Goal: Check status

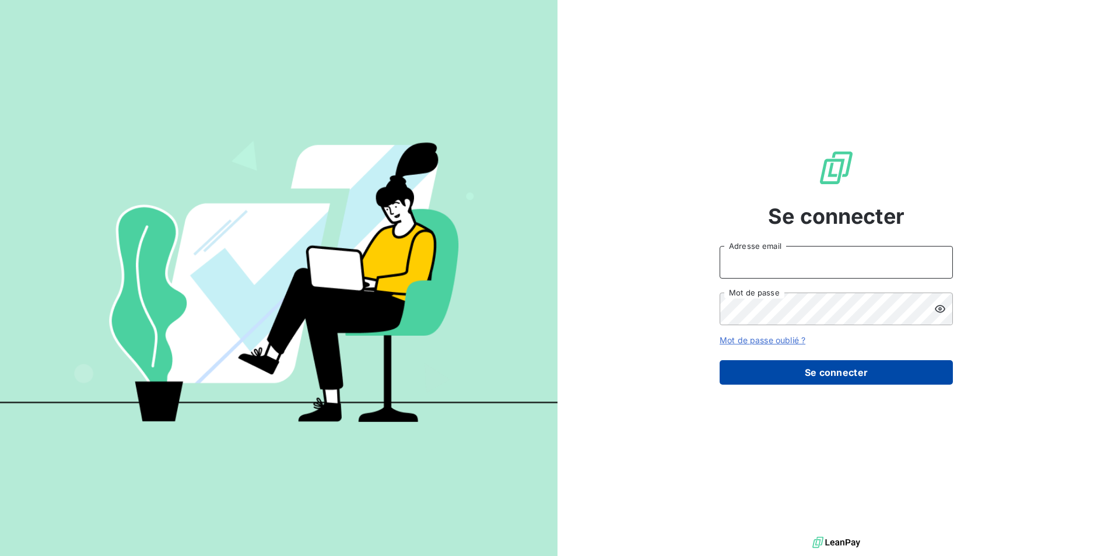
type input "[EMAIL_ADDRESS][DOMAIN_NAME]"
click at [846, 374] on button "Se connecter" at bounding box center [836, 372] width 233 height 24
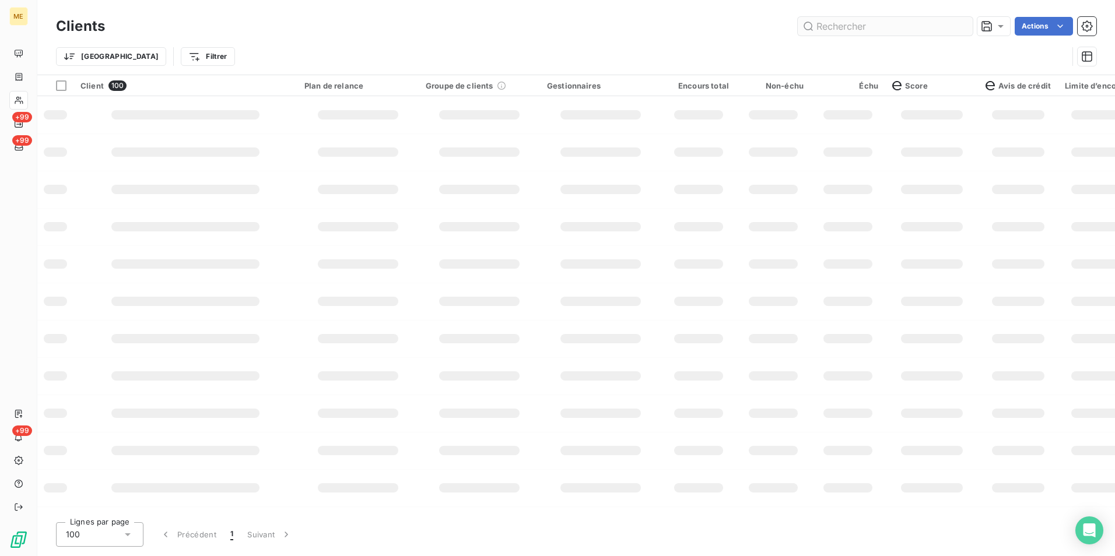
click at [861, 23] on input "text" at bounding box center [885, 26] width 175 height 19
type input "09305209785387"
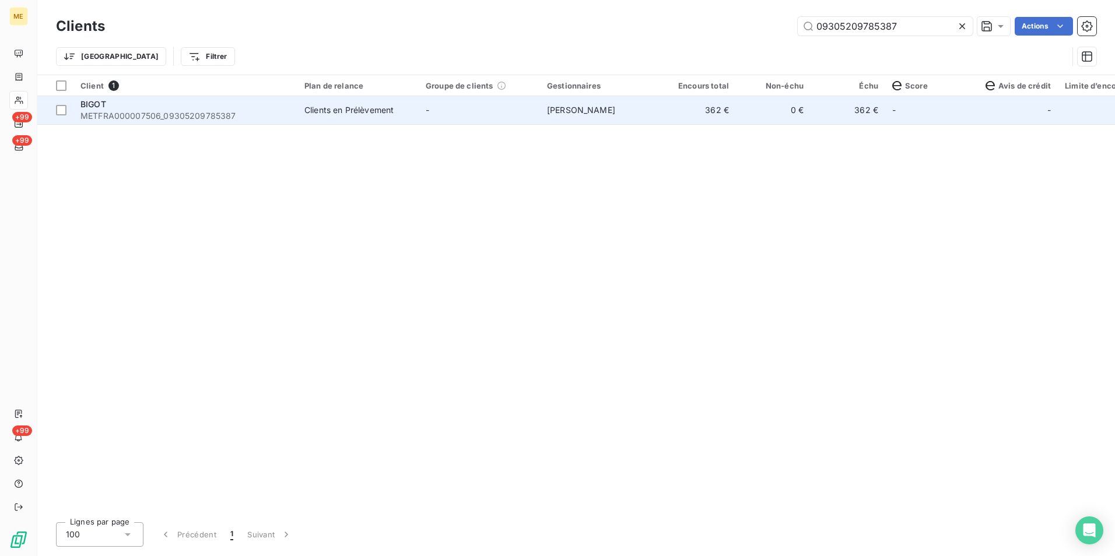
click at [251, 114] on span "METFRA000007506_09305209785387" at bounding box center [185, 116] width 210 height 12
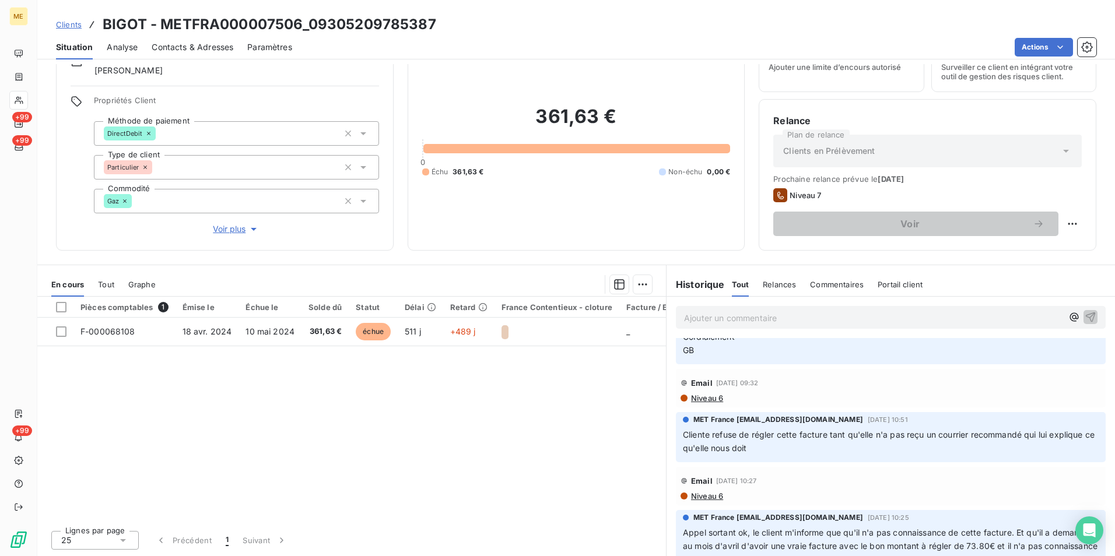
scroll to position [236, 0]
drag, startPoint x: 755, startPoint y: 438, endPoint x: 812, endPoint y: 458, distance: 60.5
click at [812, 458] on div "MET France [EMAIL_ADDRESS][DOMAIN_NAME] [DATE] 10:51 Cliente refuse de régler c…" at bounding box center [891, 437] width 430 height 50
click at [812, 455] on div "MET France [EMAIL_ADDRESS][DOMAIN_NAME] [DATE] 10:51 Cliente refuse de régler c…" at bounding box center [891, 437] width 430 height 50
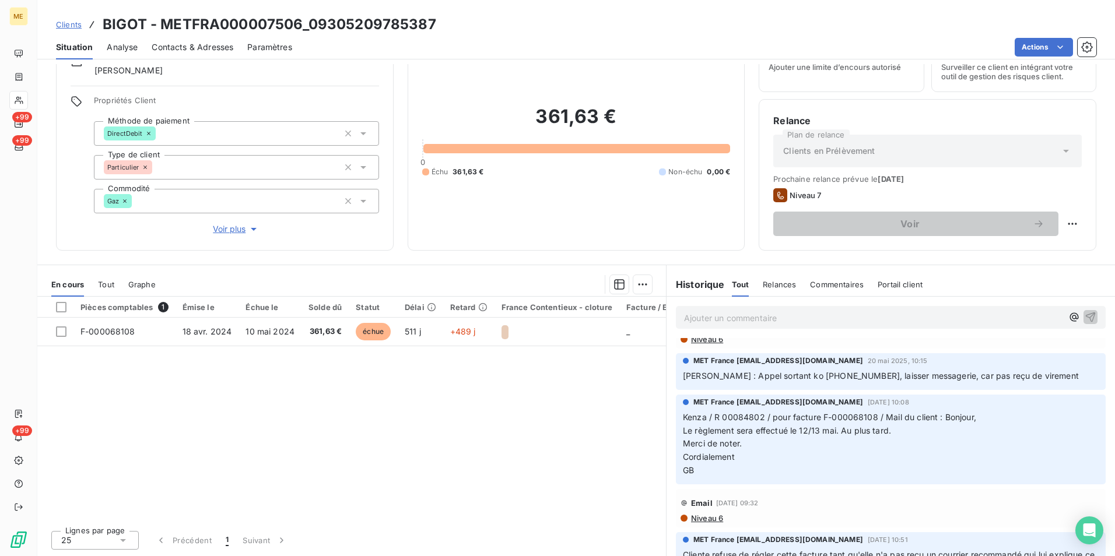
scroll to position [0, 0]
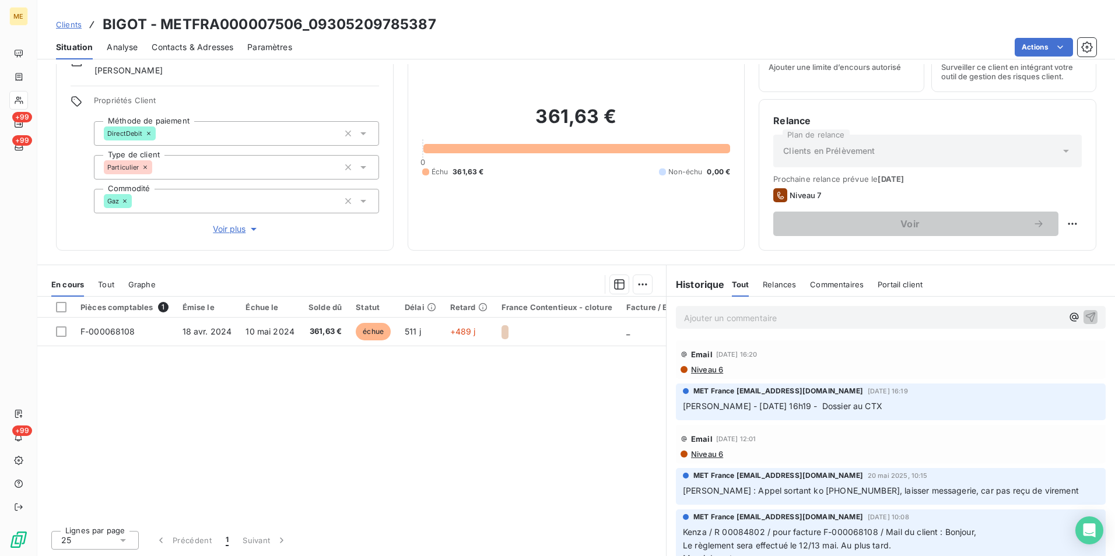
click at [310, 27] on h3 "BIGOT - METFRA000007506_09305209785387" at bounding box center [270, 24] width 334 height 21
drag, startPoint x: 297, startPoint y: 25, endPoint x: 165, endPoint y: 28, distance: 132.4
click at [165, 28] on h3 "BIGOT - METFRA000007506_09305209785387" at bounding box center [270, 24] width 334 height 21
copy h3 "METFRA000007506"
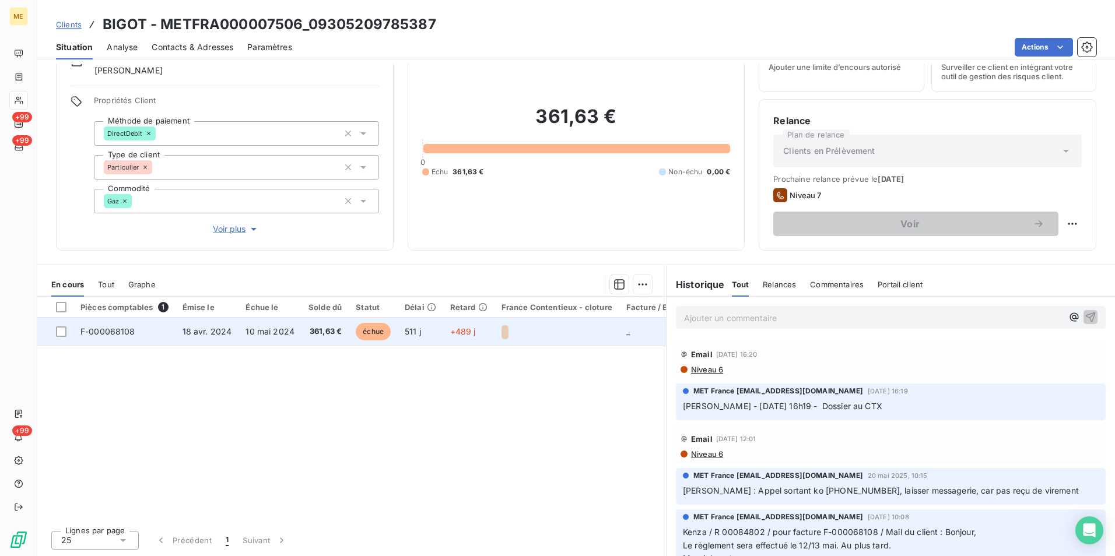
click at [116, 337] on td "F-000068108" at bounding box center [124, 332] width 102 height 28
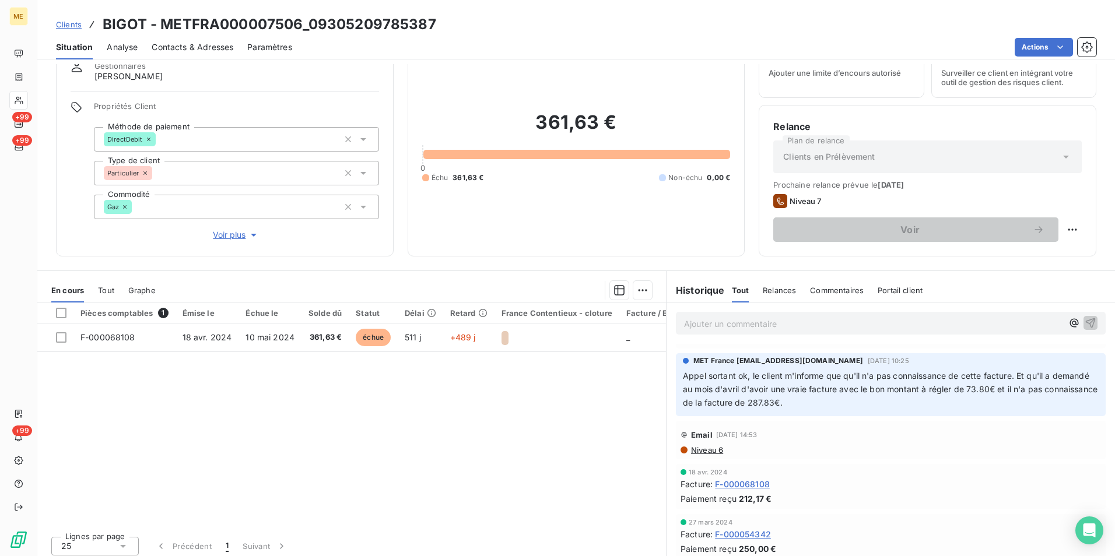
scroll to position [397, 0]
